Goal: Transaction & Acquisition: Obtain resource

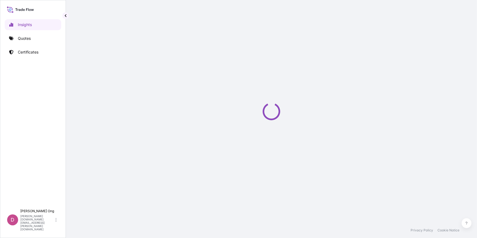
select select "2025"
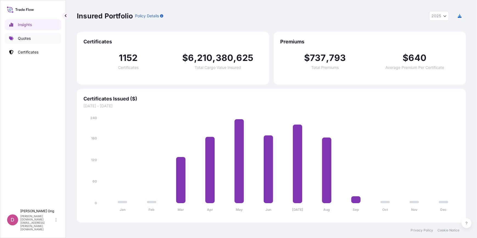
click at [30, 43] on link "Quotes" at bounding box center [33, 38] width 57 height 11
click at [30, 41] on p "Quotes" at bounding box center [24, 38] width 13 height 5
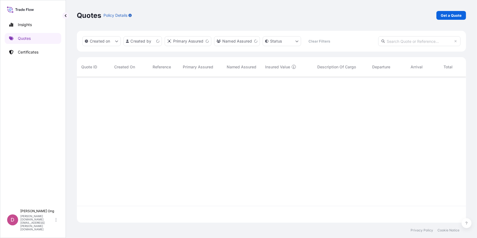
scroll to position [145, 386]
click at [456, 14] on p "Get a Quote" at bounding box center [451, 15] width 21 height 5
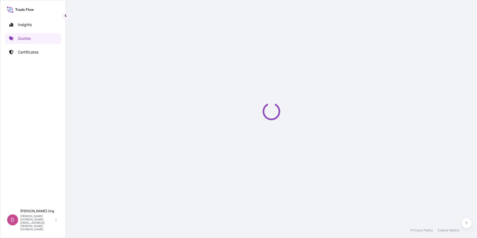
select select "Sea"
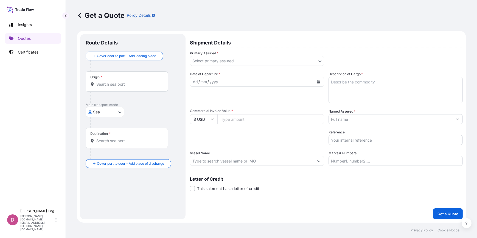
click at [321, 61] on body "Insights Quotes Certificates D Darren Ong darren.ong@ixmetals.com Get a Quote P…" at bounding box center [238, 119] width 477 height 238
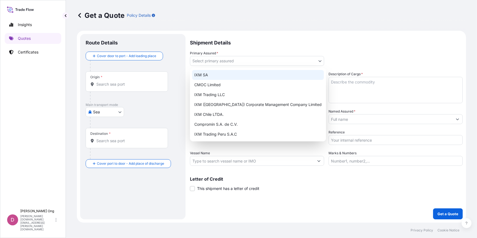
click at [281, 74] on div "IXM SA" at bounding box center [258, 75] width 132 height 10
select select "31846"
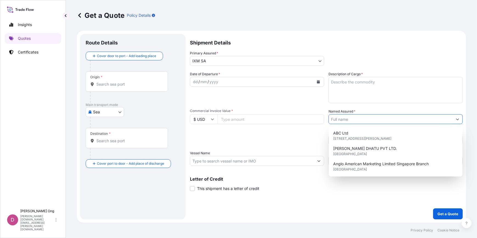
click at [385, 121] on input "Named Assured *" at bounding box center [391, 119] width 124 height 10
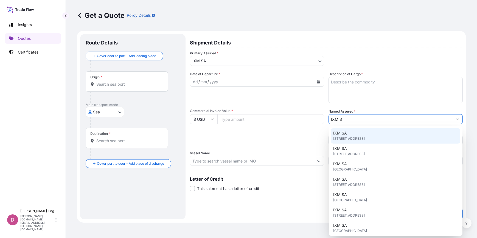
click at [368, 134] on div "IXM SA Rue de Lausanne 15, 1201, Genève, Switzerland" at bounding box center [395, 135] width 129 height 15
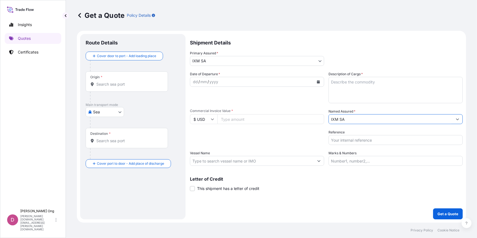
type input "IXM SA"
click at [319, 80] on button "Calendar" at bounding box center [318, 81] width 9 height 9
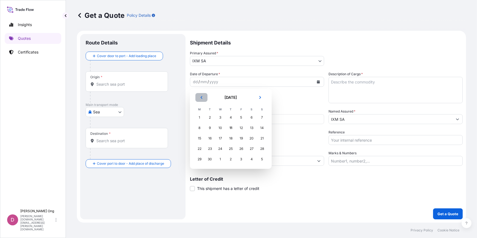
click at [201, 97] on icon "Previous" at bounding box center [202, 97] width 2 height 3
click at [219, 149] on div "20" at bounding box center [221, 149] width 10 height 10
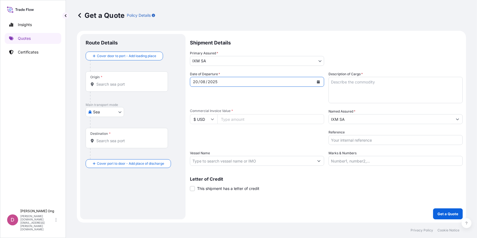
click at [148, 82] on input "Origin *" at bounding box center [128, 84] width 65 height 5
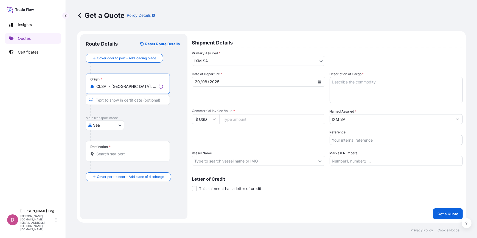
type input "CLSAI - San Antonio, Chile"
click at [139, 103] on input "Text to appear on certificate" at bounding box center [128, 100] width 84 height 10
type input "SAN ANTONIO, CHILE"
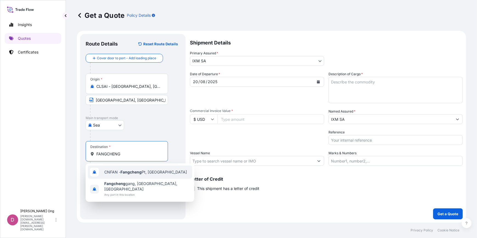
click at [155, 176] on div "CNFAN - Fangcheng Pt, China" at bounding box center [140, 172] width 104 height 13
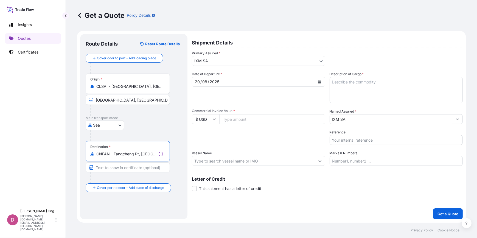
type input "CNFAN - Fangcheng Pt, China"
click at [137, 170] on input "Text to appear on certificate" at bounding box center [128, 168] width 84 height 10
type input "FANGCHENG, CHINA"
click at [290, 121] on input "Commercial Invoice Value *" at bounding box center [270, 119] width 107 height 10
paste input "3124619.48"
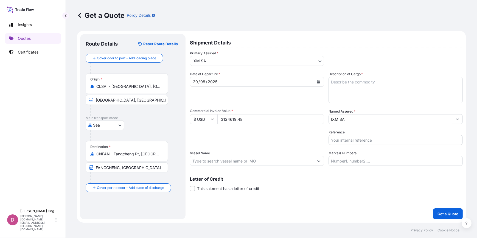
type input "3124619.48"
click at [249, 159] on input "Vessel Name" at bounding box center [252, 161] width 124 height 10
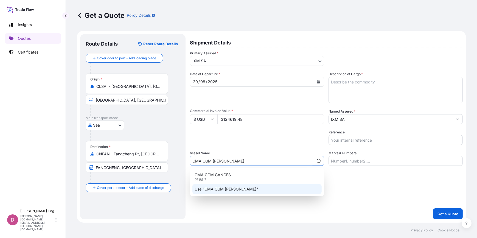
click at [258, 175] on div "CMA CGM GANGES 9718117" at bounding box center [256, 177] width 129 height 14
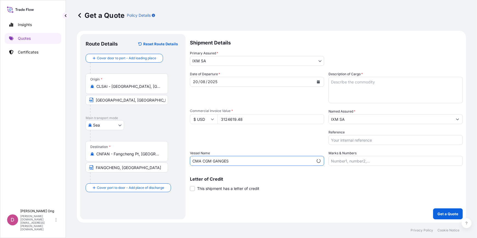
type input "CMA CGM GANGES"
click at [223, 190] on span "This shipment has a letter of credit" at bounding box center [228, 188] width 62 height 5
click at [190, 186] on input "This shipment has a letter of credit" at bounding box center [190, 186] width 0 height 0
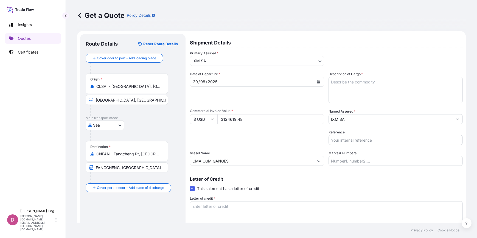
click at [361, 142] on input "Reference" at bounding box center [396, 140] width 134 height 10
paste input "CC15626AS"
type input "CC15626AS-P / BL NO.: SNG9199062"
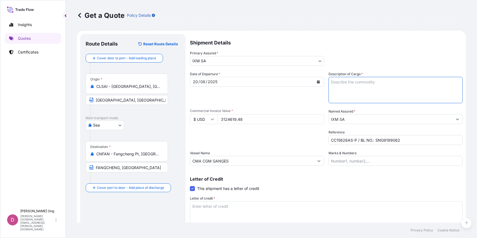
drag, startPoint x: 379, startPoint y: 93, endPoint x: 475, endPoint y: 89, distance: 95.9
click at [379, 93] on textarea "Description of Cargo *" at bounding box center [396, 90] width 134 height 26
click at [367, 94] on textarea "Description of Cargo *" at bounding box center [396, 90] width 134 height 26
click at [353, 90] on textarea "ENAMI COPPER ORE" at bounding box center [396, 90] width 134 height 26
click at [394, 91] on textarea "ENAMI COPPER ORE QUANTITY: 1686.862 DMTS" at bounding box center [396, 90] width 134 height 26
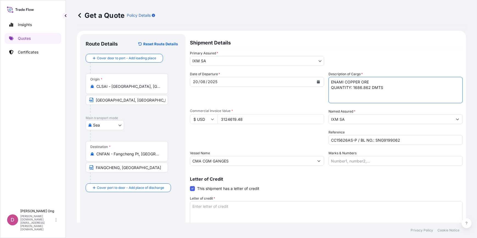
click at [394, 88] on textarea "ENAMI COPPER ORE QUANTITY: 1686.862 DMTS" at bounding box center [396, 90] width 134 height 26
click at [333, 94] on textarea "ENAMI COPPER ORE QUANTITY: 1686.862 DMT ASSRED BY IXM S.A." at bounding box center [396, 90] width 134 height 26
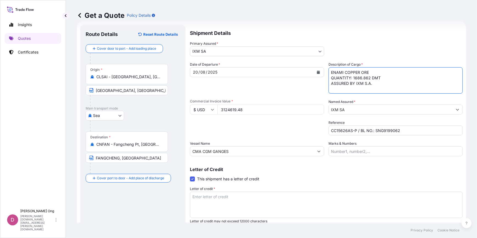
scroll to position [25, 0]
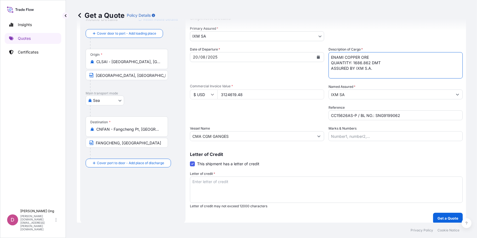
type textarea "ENAMI COPPER ORE QUANTITY: 1686.862 DMT ASSURED BY IXM S.A."
click at [312, 195] on textarea "Letter of credit *" at bounding box center [326, 190] width 273 height 26
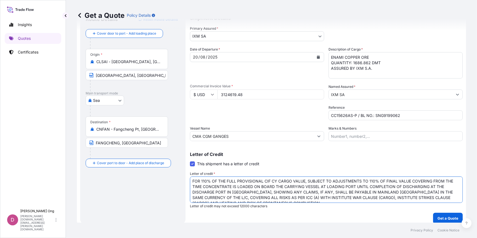
scroll to position [0, 0]
click at [408, 184] on textarea "FOR 110% OF THE FULL PROVISIONAL CIF CY CARGO VALUE, SUBJECT TO ADJUSTMENTS TO …" at bounding box center [326, 190] width 273 height 26
drag, startPoint x: 273, startPoint y: 187, endPoint x: 436, endPoint y: 187, distance: 162.8
click at [436, 187] on textarea "FOR 110% OF THE FULL PROVISIONAL CIF CY CARGO VALUE, SUBJECT TO ADJUSTMENTS TO …" at bounding box center [326, 190] width 273 height 26
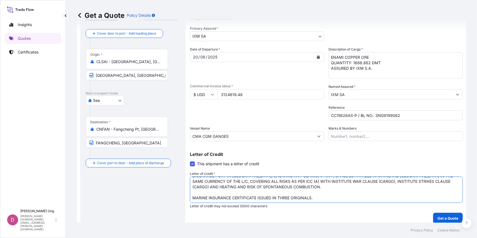
drag, startPoint x: 292, startPoint y: 190, endPoint x: 318, endPoint y: 182, distance: 27.3
click at [318, 182] on textarea "FOR 110% OF THE FULL PROVISIONAL CIF CY CARGO VALUE, SUBJECT TO ADJUSTMENTS TO …" at bounding box center [326, 190] width 273 height 26
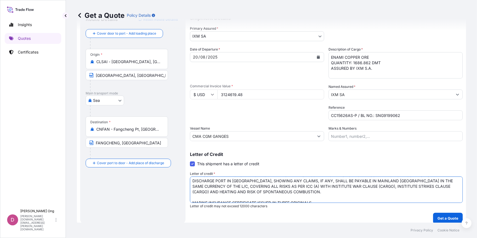
scroll to position [17, 0]
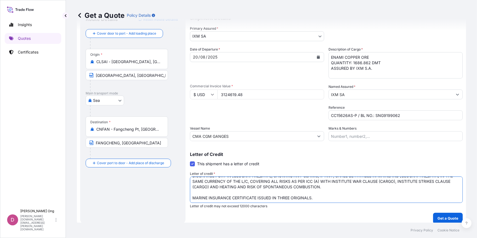
click at [361, 189] on textarea "FOR 110% OF THE FULL PROVISIONAL CIF CY CARGO VALUE, SUBJECT TO ADJUSTMENTS TO …" at bounding box center [326, 190] width 273 height 26
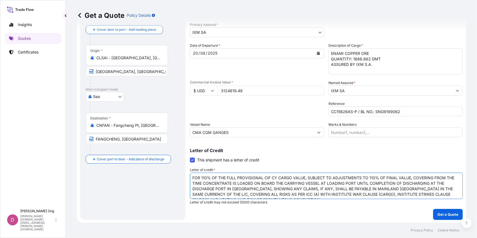
scroll to position [29, 0]
type textarea "FOR 110% OF THE FULL PROVISIONAL CIF CY CARGO VALUE, SUBJECT TO ADJUSTMENTS TO …"
click at [445, 212] on p "Get a Quote" at bounding box center [448, 213] width 21 height 5
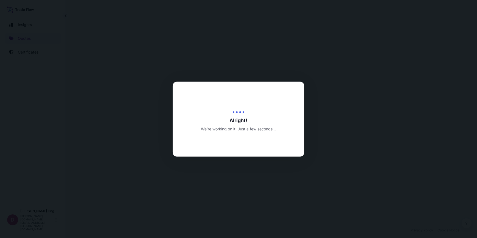
select select "Sea"
select select "31846"
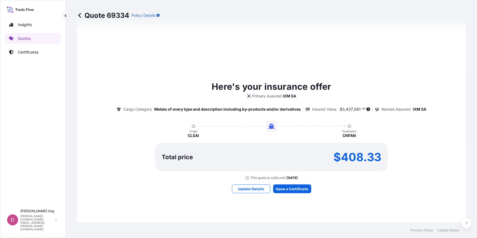
scroll to position [384, 0]
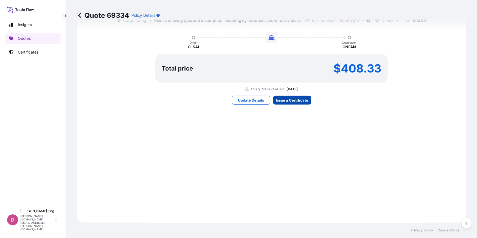
click at [302, 95] on div "Here's your insurance offer Primary Assured IXM SA Cargo Category Metals of eve…" at bounding box center [272, 48] width 374 height 334
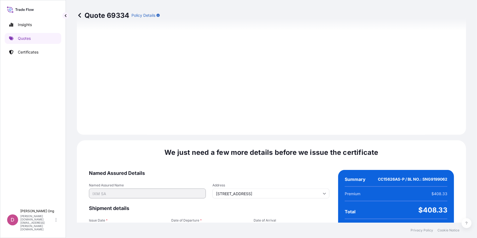
scroll to position [672, 0]
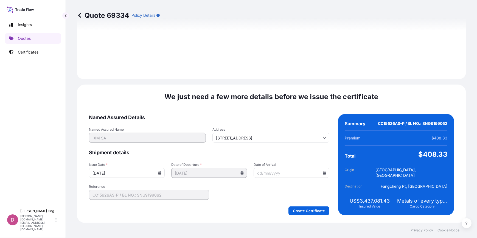
click at [162, 171] on input "11/09/2025" at bounding box center [127, 173] width 76 height 10
click at [161, 172] on input "11/09/2025" at bounding box center [127, 173] width 76 height 10
click at [160, 171] on icon at bounding box center [159, 172] width 3 height 3
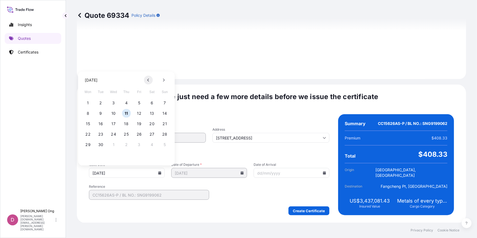
click at [146, 80] on button at bounding box center [148, 80] width 9 height 9
click at [112, 135] on button "20" at bounding box center [113, 134] width 9 height 9
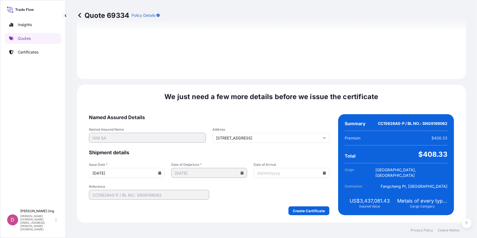
type input "20/08/2025"
click at [285, 197] on form "Named Assured Details Named Assured Name IXM SA Address Rue de Lausanne 15, 120…" at bounding box center [209, 164] width 241 height 101
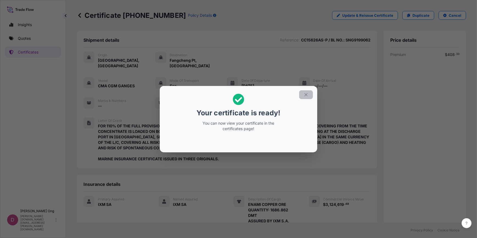
click at [306, 93] on icon "button" at bounding box center [306, 94] width 5 height 5
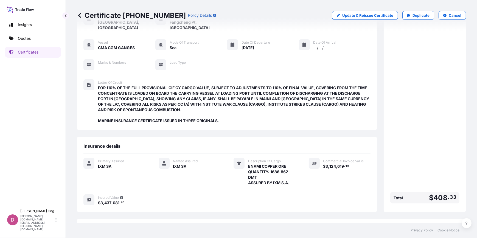
scroll to position [80, 0]
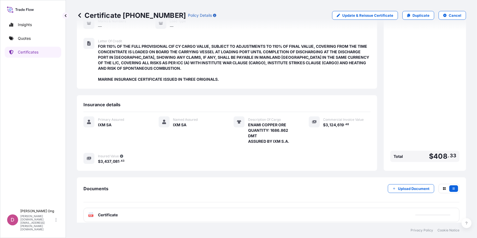
click at [208, 208] on div "PDF Certificate" at bounding box center [271, 215] width 376 height 14
drag, startPoint x: 206, startPoint y: 203, endPoint x: 200, endPoint y: 204, distance: 6.0
click at [200, 208] on div "PDF Certificate" at bounding box center [271, 215] width 376 height 14
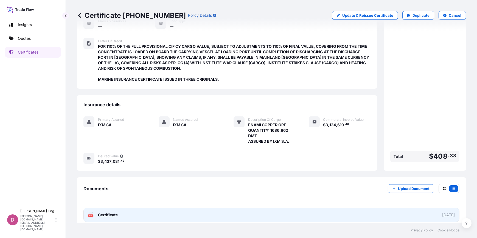
click at [200, 208] on link "PDF Certificate 2025-08-20" at bounding box center [271, 215] width 376 height 14
click at [162, 210] on link "PDF Certificate 2025-08-20" at bounding box center [271, 215] width 376 height 14
